Goal: Find specific page/section: Find specific page/section

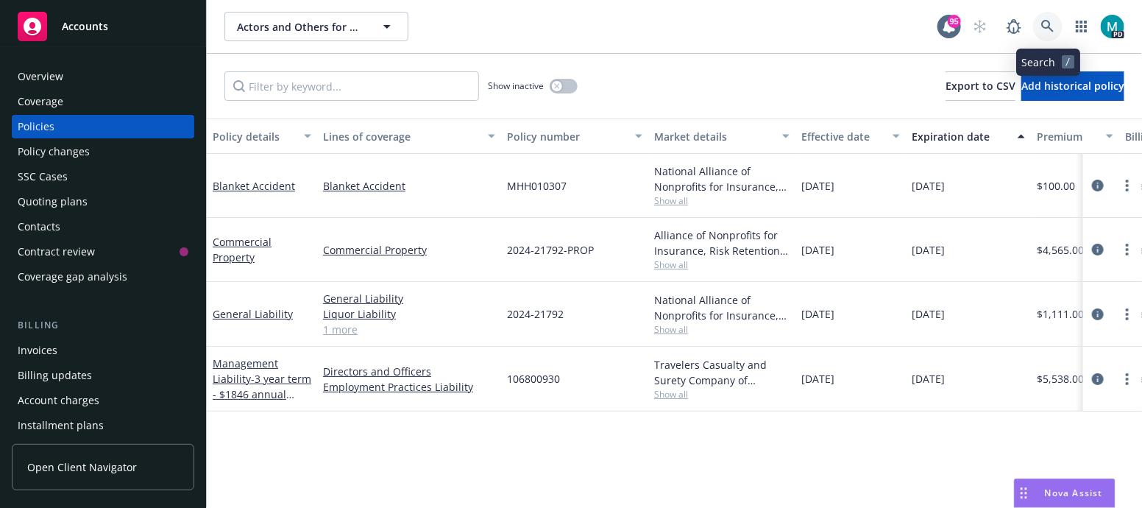
click at [1045, 26] on icon at bounding box center [1047, 26] width 13 height 13
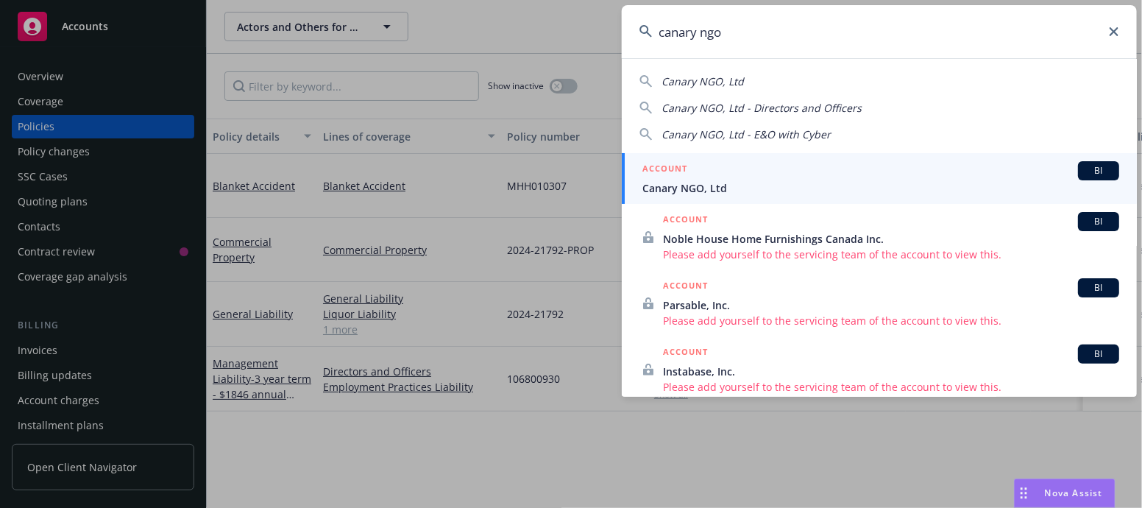
type input "canary ngo"
click at [667, 182] on span "Canary NGO, Ltd" at bounding box center [880, 187] width 477 height 15
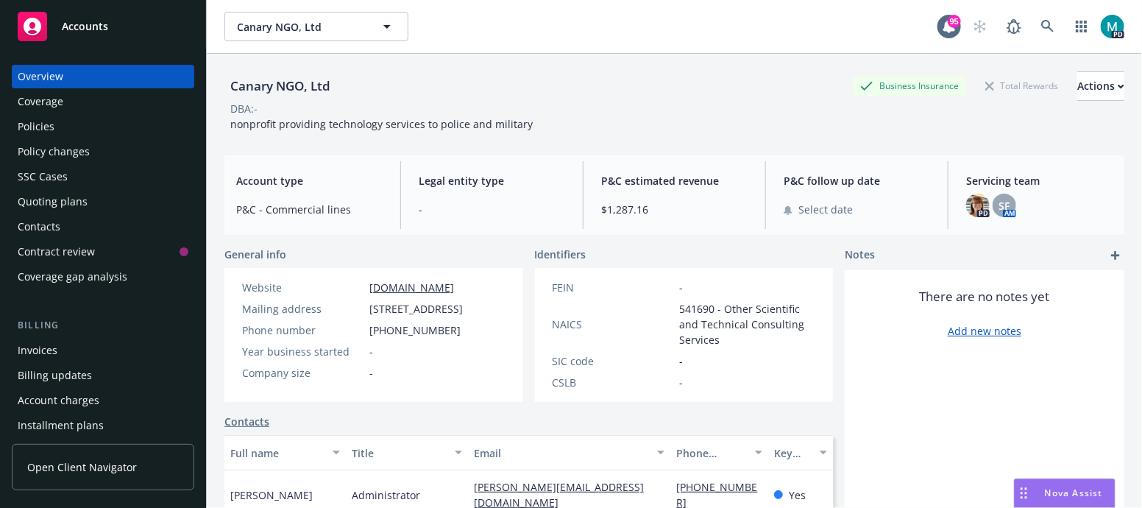
click at [50, 125] on div "Policies" at bounding box center [36, 127] width 37 height 24
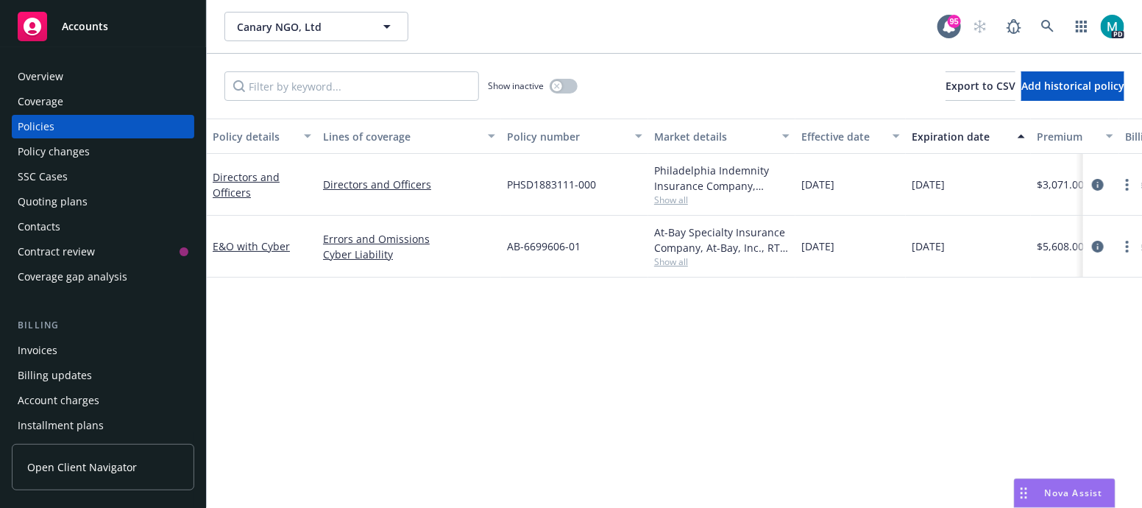
click at [85, 79] on div "Overview" at bounding box center [103, 77] width 171 height 24
